Goal: Task Accomplishment & Management: Complete application form

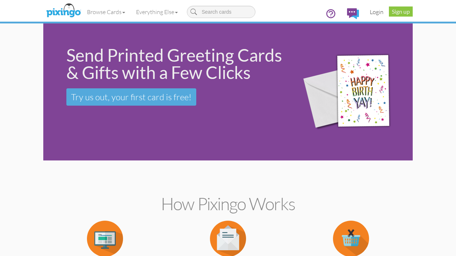
click at [377, 9] on link "Login" at bounding box center [376, 12] width 25 height 18
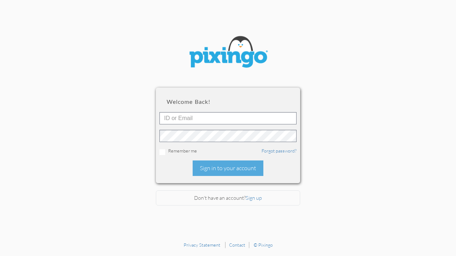
click at [210, 111] on div "Welcome back! Remember me Forgot password? Sign in to your account" at bounding box center [228, 135] width 144 height 95
type input "alyssa@pinksandgreenstravel.com"
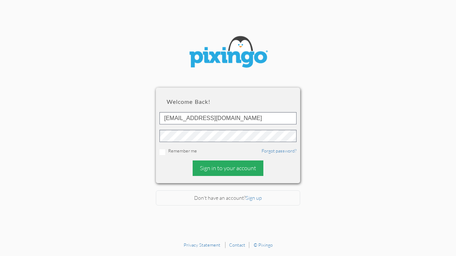
click at [228, 164] on div "Sign in to your account" at bounding box center [228, 169] width 71 height 16
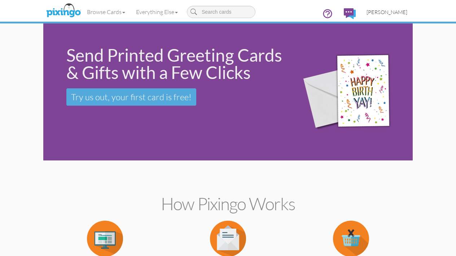
click at [396, 14] on span "[PERSON_NAME]" at bounding box center [387, 12] width 41 height 6
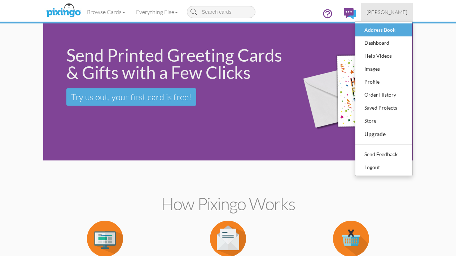
click at [397, 30] on div "Address Book" at bounding box center [384, 30] width 43 height 11
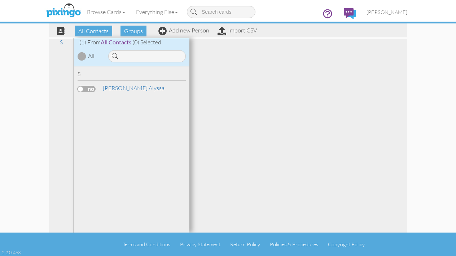
click at [168, 37] on div "All Contacts Groups Add new Person Import CSV" at bounding box center [154, 31] width 209 height 13
click at [174, 32] on link "Add new Person" at bounding box center [183, 30] width 51 height 7
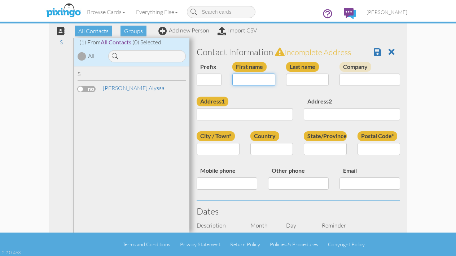
click at [245, 78] on input "First name" at bounding box center [253, 80] width 43 height 12
type input ";"
type input "[PERSON_NAME]"
click at [302, 83] on input "Last name" at bounding box center [307, 80] width 43 height 12
type input "Spurrell"
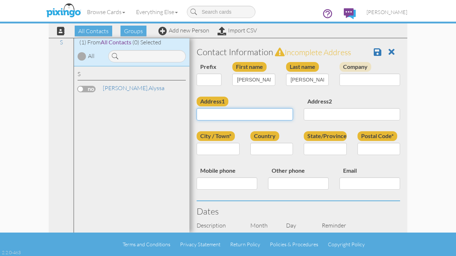
click at [251, 115] on input "Address1" at bounding box center [245, 114] width 96 height 12
type input "3 Demolay Ct"
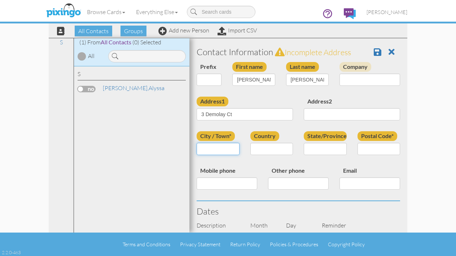
click at [218, 153] on input "City / Town*" at bounding box center [218, 149] width 43 height 12
type input "Billerica"
click at [308, 143] on input "State/Province" at bounding box center [325, 149] width 43 height 12
type input "MA"
select select "object:730"
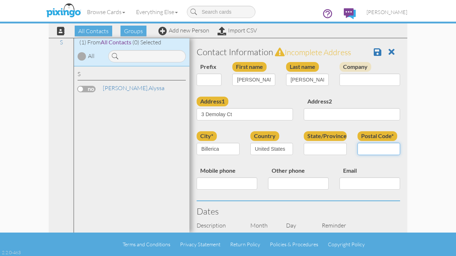
click at [379, 147] on input "Postal Code*" at bounding box center [379, 149] width 43 height 12
select select "object:1003"
click at [381, 146] on input "Postal Code*" at bounding box center [379, 149] width 43 height 12
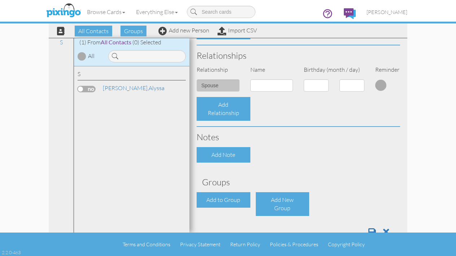
scroll to position [245, 0]
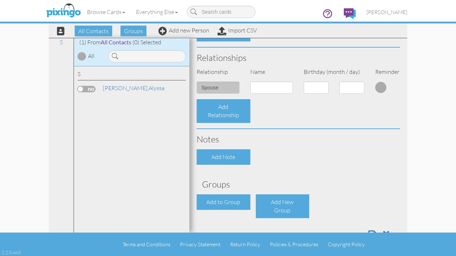
type input "01821"
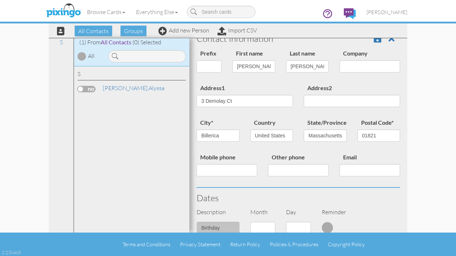
scroll to position [10, 0]
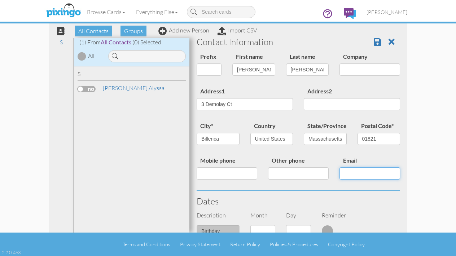
click at [349, 173] on input "Email" at bounding box center [370, 173] width 61 height 12
paste input "cspurrell10@yahoo.com"
click at [349, 172] on input "cspurrell10@yahoo.com" at bounding box center [370, 173] width 61 height 12
click at [397, 172] on input "cspurrell10@yahoo.com" at bounding box center [370, 173] width 61 height 12
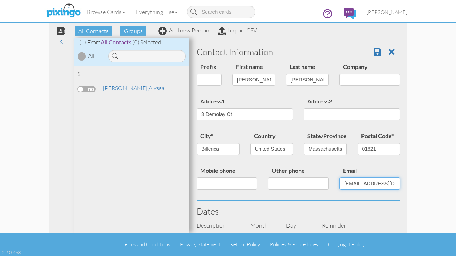
scroll to position [0, 0]
type input "cspurrell10@yahoo.com"
click at [378, 52] on span at bounding box center [378, 52] width 8 height 9
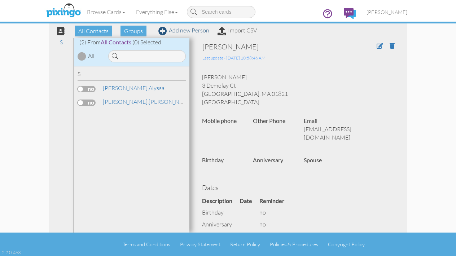
click at [188, 32] on link "Add new Person" at bounding box center [183, 30] width 51 height 7
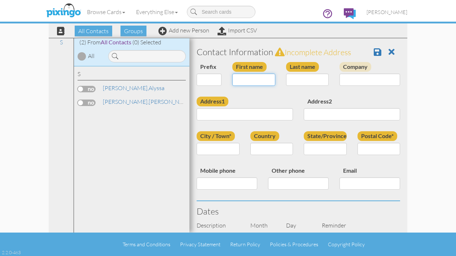
click at [257, 78] on input "First name" at bounding box center [253, 80] width 43 height 12
type input "[PERSON_NAME]"
type input "Spurrell"
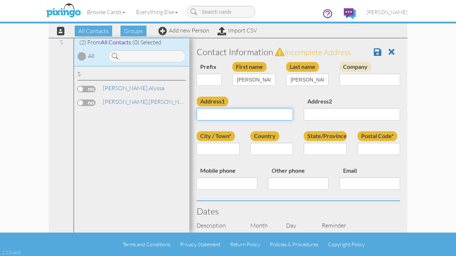
click at [222, 117] on input "Address1" at bounding box center [245, 114] width 96 height 12
type input "3 Demolay Ct"
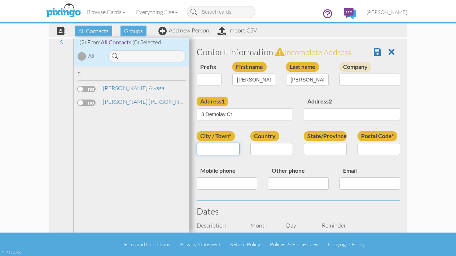
click at [202, 149] on input "City / Town*" at bounding box center [218, 149] width 43 height 12
type input "Billerica"
select select "object:195"
select select "object:468"
click at [392, 141] on div "Postal Code*" at bounding box center [379, 145] width 54 height 29
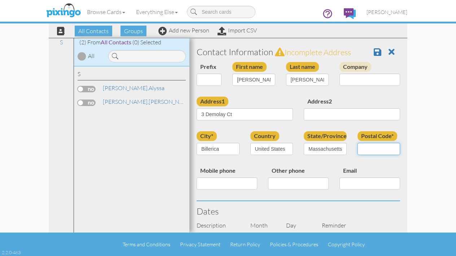
click at [392, 147] on input "Postal Code*" at bounding box center [379, 149] width 43 height 12
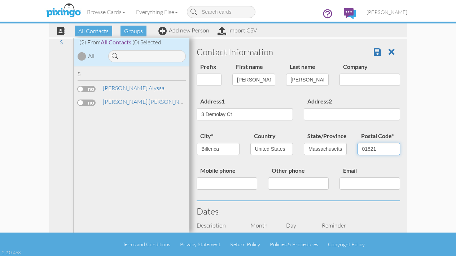
type input "01821"
click at [369, 182] on input "Email" at bounding box center [370, 184] width 61 height 12
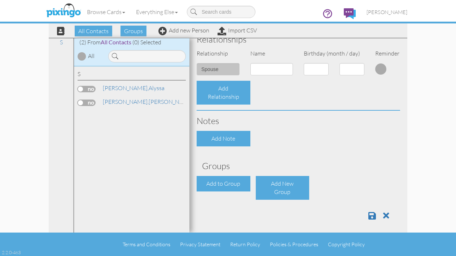
scroll to position [263, 0]
type input "dmspurrel@yahoo.com"
click at [371, 214] on span at bounding box center [372, 216] width 8 height 9
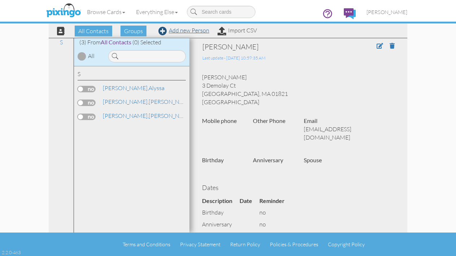
click at [196, 31] on link "Add new Person" at bounding box center [183, 30] width 51 height 7
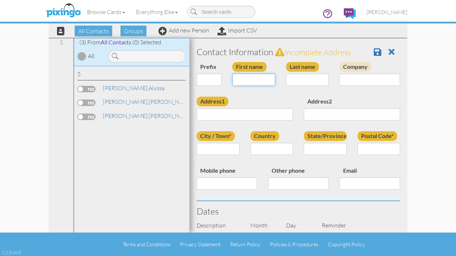
click at [251, 79] on input "First name" at bounding box center [253, 80] width 43 height 12
type input "Rachel"
type input "a"
type input "Macdonald"
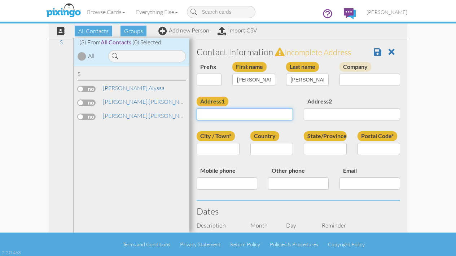
click at [210, 114] on input "Address1" at bounding box center [245, 114] width 96 height 12
type input "67 Andover Rd"
click at [216, 155] on div "City / Town*" at bounding box center [218, 145] width 54 height 29
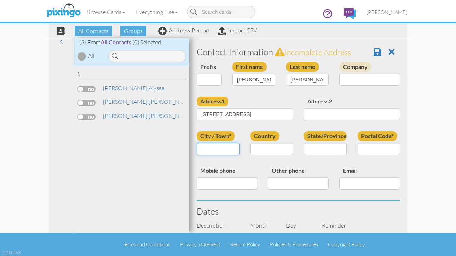
click at [216, 151] on input "City / Town*" at bounding box center [218, 149] width 43 height 12
type input "Billerica"
select select "object:198"
select select "object:471"
click at [376, 150] on input "Postal Code*" at bounding box center [379, 149] width 43 height 12
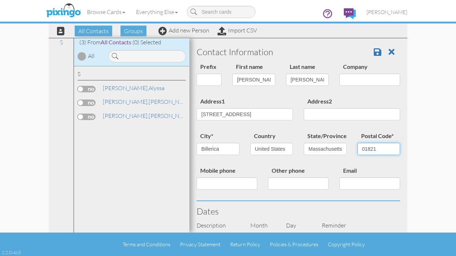
type input "01821"
click at [385, 180] on input "Email" at bounding box center [370, 184] width 61 height 12
type input "R"
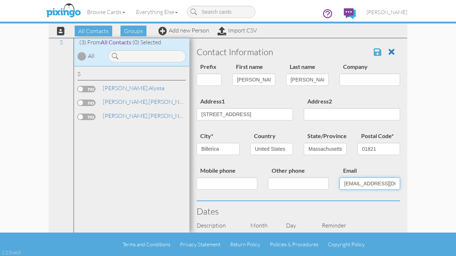
type input "rachelmacdonald101@gmail.com"
click at [377, 51] on span at bounding box center [378, 52] width 8 height 9
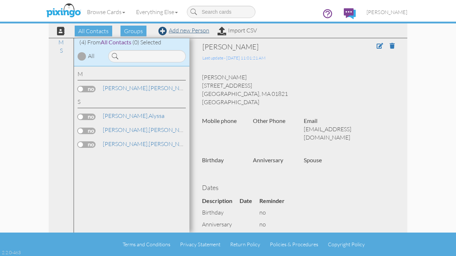
click at [183, 30] on link "Add new Person" at bounding box center [183, 30] width 51 height 7
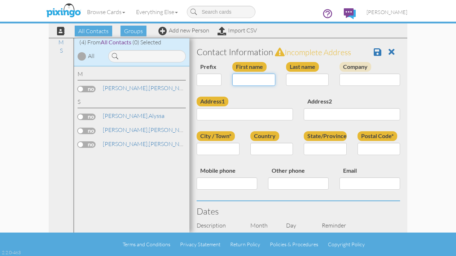
click at [249, 85] on input "First name" at bounding box center [253, 80] width 43 height 12
type input "Michelle"
type input "Fisher"
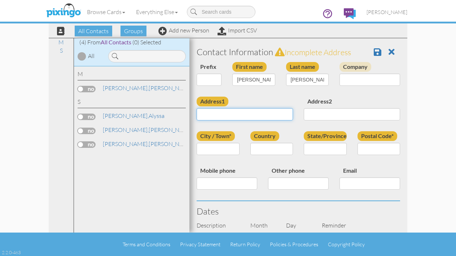
click at [214, 116] on input "Address1" at bounding box center [245, 114] width 96 height 12
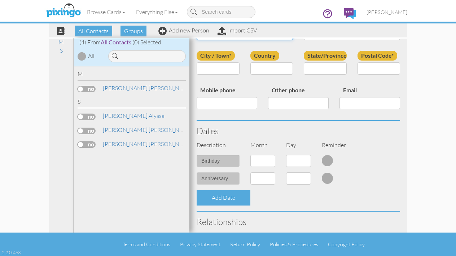
scroll to position [83, 0]
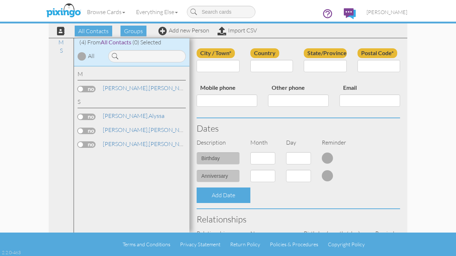
click at [361, 106] on div "Email" at bounding box center [369, 97] width 71 height 29
click at [359, 95] on input "Email" at bounding box center [370, 101] width 61 height 12
paste input "michelle.soloski@gmail.com"
type input "michelle.soloski@gmail.com"
click at [381, 131] on h3 "Dates" at bounding box center [298, 128] width 203 height 9
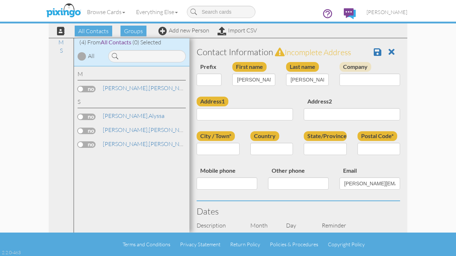
scroll to position [0, 0]
click at [242, 116] on input "Address1" at bounding box center [245, 114] width 96 height 12
type input "26 Oakview Dr"
click at [224, 143] on input "City / Town*" at bounding box center [218, 149] width 43 height 12
type input "Newark"
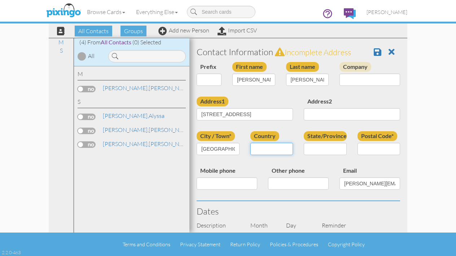
select select "object:203"
click at [316, 154] on div "State/Province AA (Military) AE (Military) Alabama Alaska American Samoa AP (Mi…" at bounding box center [325, 145] width 54 height 29
select select "object:459"
click at [374, 150] on input "Postal Code*" at bounding box center [379, 149] width 43 height 12
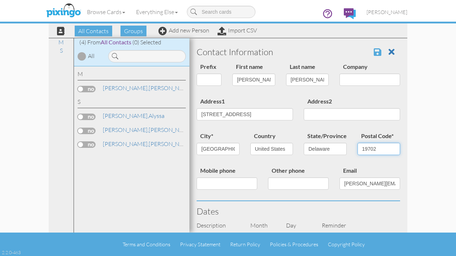
type input "19702"
click at [378, 52] on span at bounding box center [378, 52] width 8 height 9
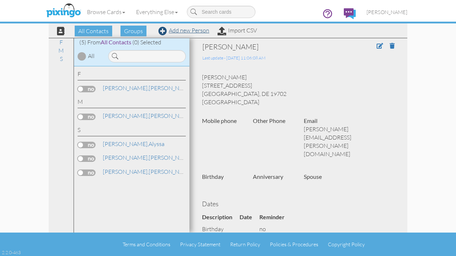
click at [193, 29] on link "Add new Person" at bounding box center [183, 30] width 51 height 7
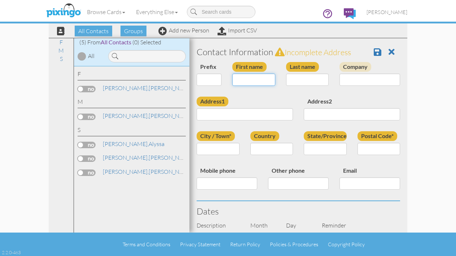
click at [251, 82] on input "First name" at bounding box center [253, 80] width 43 height 12
type input "[PERSON_NAME]"
click at [315, 78] on input "Last name" at bounding box center [307, 80] width 43 height 12
type input "D"
type input "Servizio"
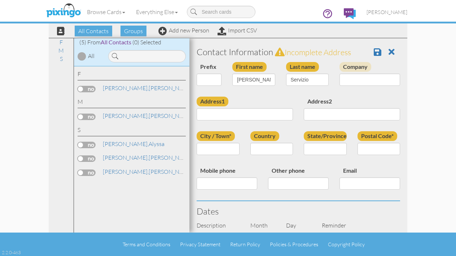
click at [266, 123] on div "Address1" at bounding box center [244, 111] width 107 height 29
click at [266, 119] on input "Address1" at bounding box center [245, 114] width 96 height 12
type input "29 [PERSON_NAME]"
click at [231, 147] on input "City / Town*" at bounding box center [218, 149] width 43 height 12
type input "Pelham"
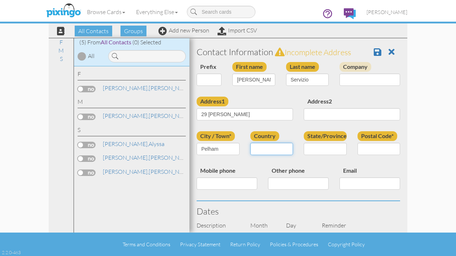
select select "object:208"
select select "object:489"
click at [371, 145] on input "Postal Code*" at bounding box center [379, 149] width 43 height 12
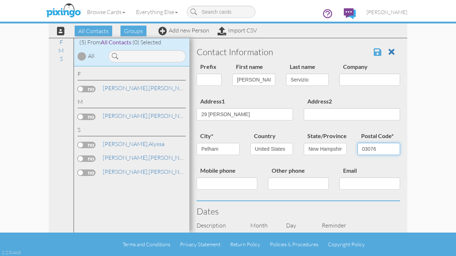
type input "03076"
click at [378, 53] on span at bounding box center [378, 52] width 8 height 9
